Goal: Information Seeking & Learning: Learn about a topic

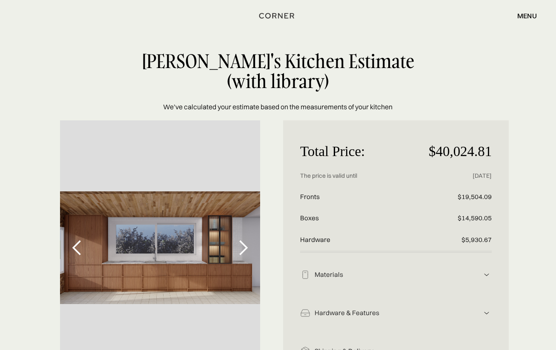
click at [243, 252] on div "next slide" at bounding box center [243, 248] width 17 height 17
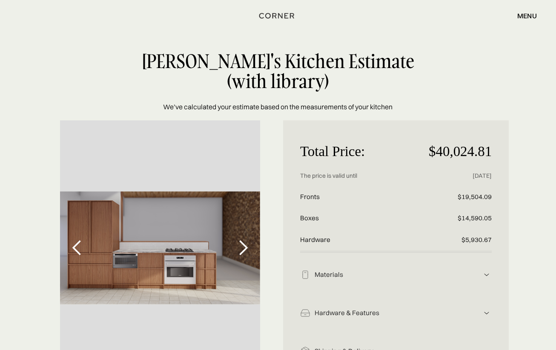
click at [243, 252] on div "next slide" at bounding box center [243, 248] width 17 height 17
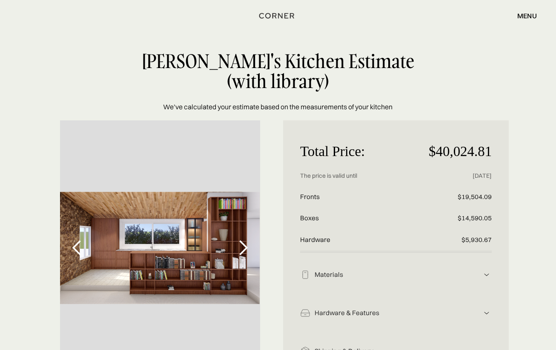
click at [375, 271] on div "Materials" at bounding box center [395, 275] width 171 height 9
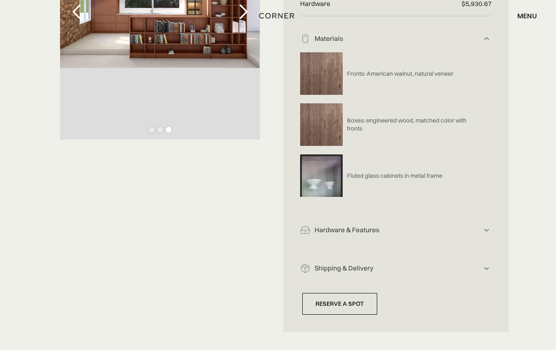
scroll to position [237, 0]
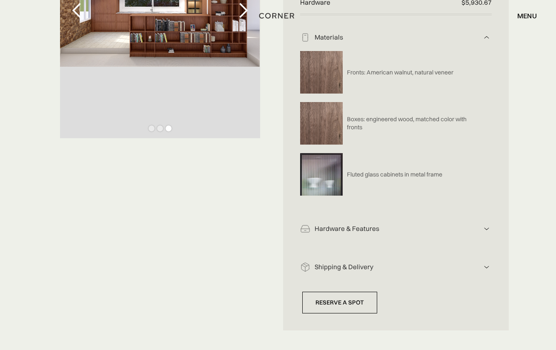
click at [332, 237] on div "Hardware & Features Hardware includes: drawers, handles, functionality Push-to-…" at bounding box center [396, 226] width 192 height 38
click at [331, 232] on div "Hardware & Features" at bounding box center [395, 229] width 171 height 9
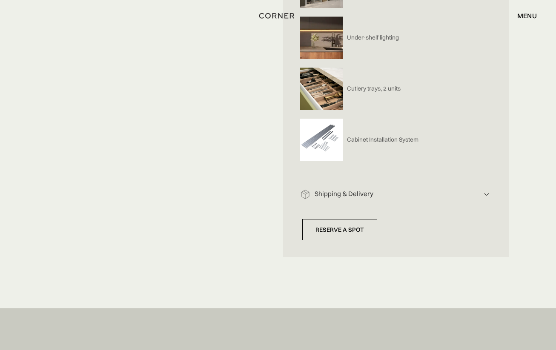
scroll to position [877, 0]
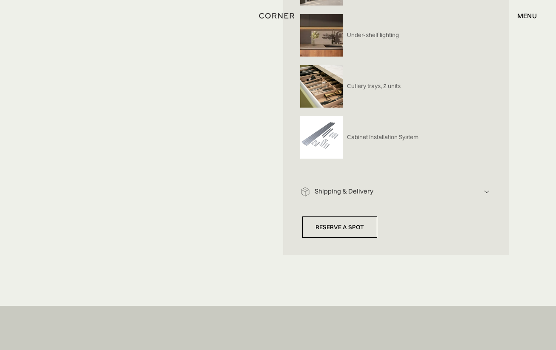
click at [332, 180] on div "Shipping & Delivery The price displayed includes all costs associated with ship…" at bounding box center [396, 189] width 192 height 38
click at [332, 188] on div "Shipping & Delivery" at bounding box center [395, 191] width 171 height 9
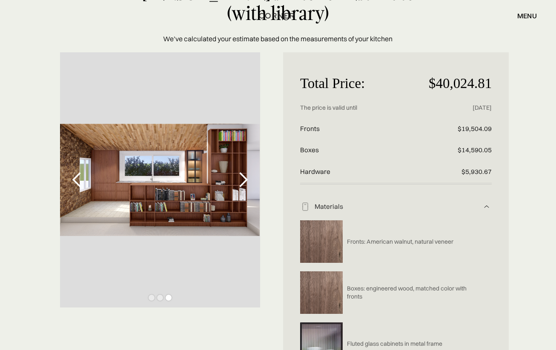
scroll to position [70, 0]
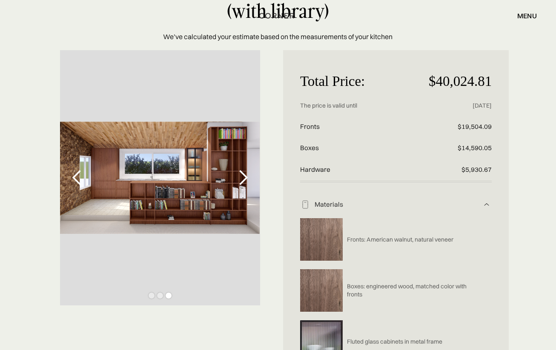
click at [246, 181] on div "next slide" at bounding box center [243, 177] width 17 height 17
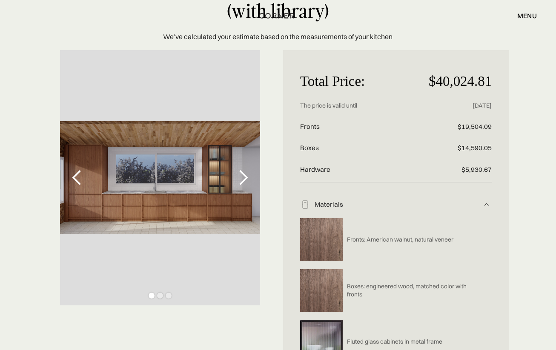
click at [246, 181] on div "next slide" at bounding box center [243, 177] width 17 height 17
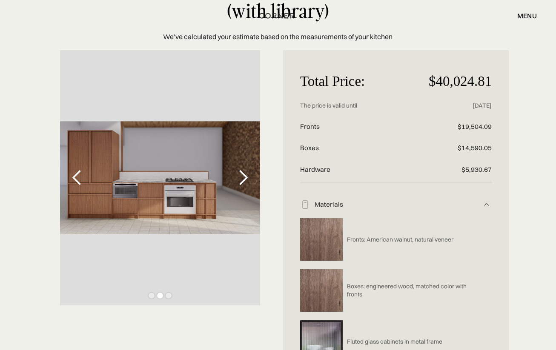
click at [246, 186] on div "next slide" at bounding box center [243, 177] width 34 height 255
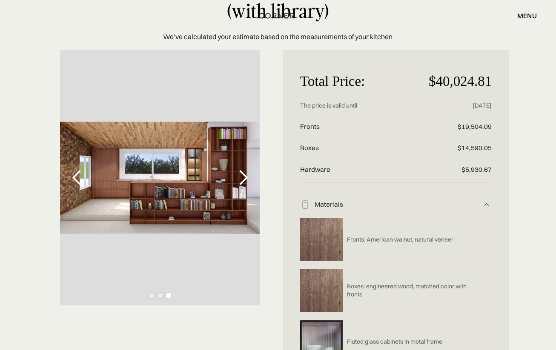
click at [242, 179] on div "next slide" at bounding box center [243, 177] width 17 height 17
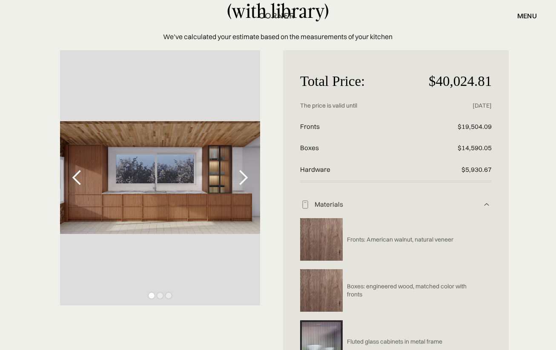
click at [242, 179] on div "next slide" at bounding box center [243, 177] width 17 height 17
